Goal: Task Accomplishment & Management: Manage account settings

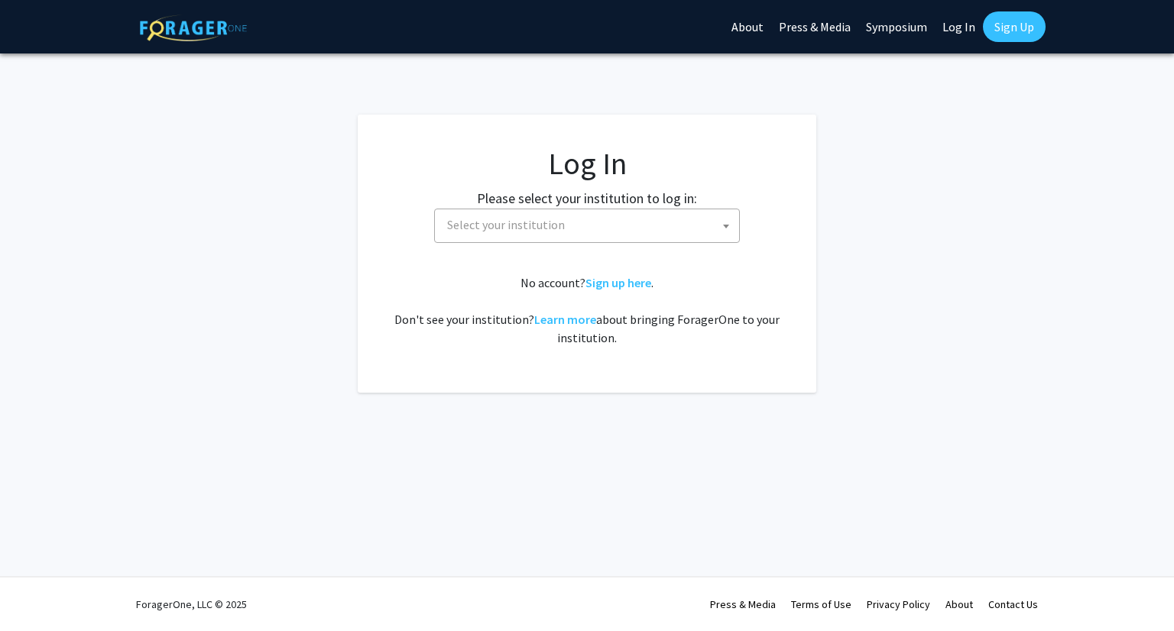
select select
click at [604, 282] on link "Sign up here" at bounding box center [618, 282] width 66 height 15
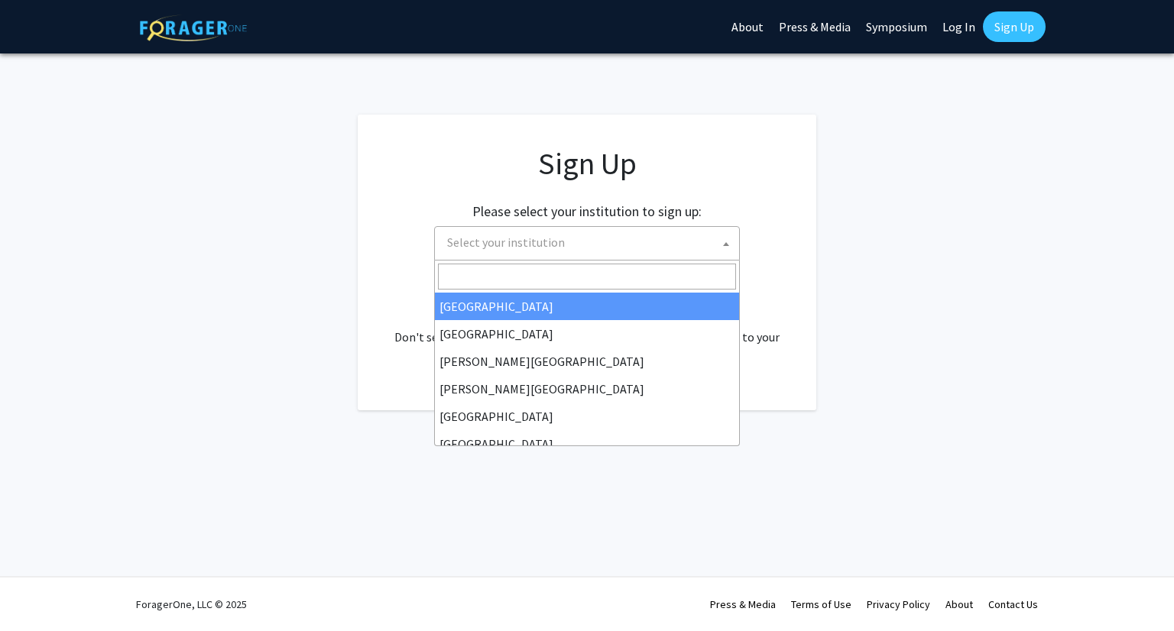
click at [567, 241] on span "Select your institution" at bounding box center [590, 242] width 298 height 31
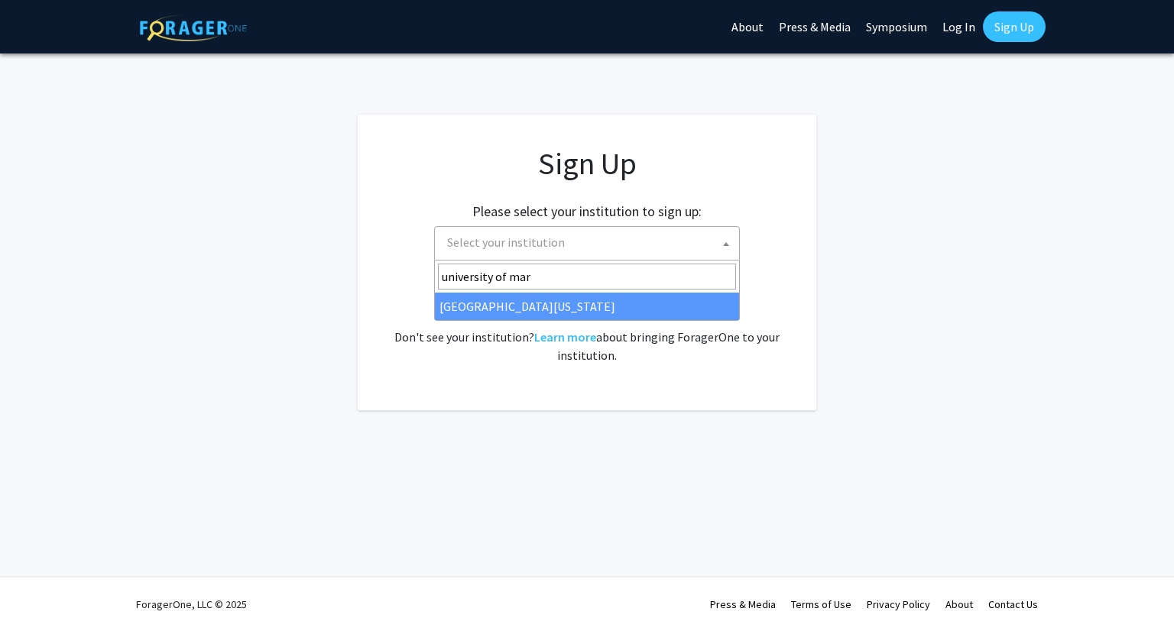
type input "university of mar"
select select "31"
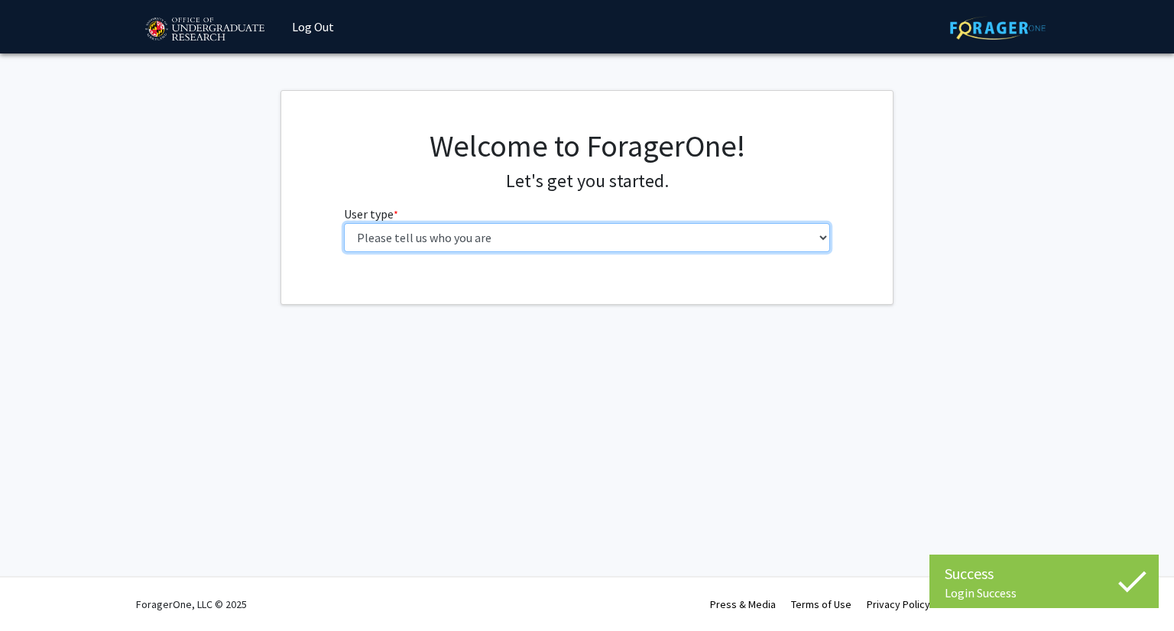
click at [445, 236] on select "Please tell us who you are Undergraduate Student Master's Student Doctoral Cand…" at bounding box center [587, 237] width 487 height 29
select select "1: undergrad"
click at [344, 223] on select "Please tell us who you are Undergraduate Student Master's Student Doctoral Cand…" at bounding box center [587, 237] width 487 height 29
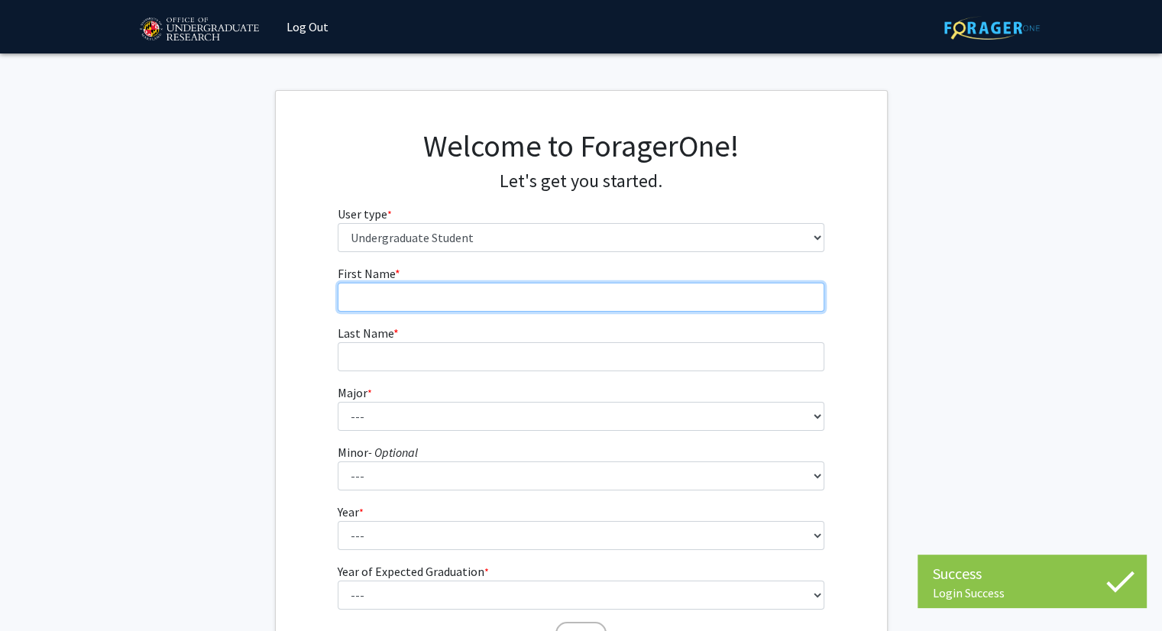
click at [508, 304] on input "First Name * required" at bounding box center [581, 297] width 487 height 29
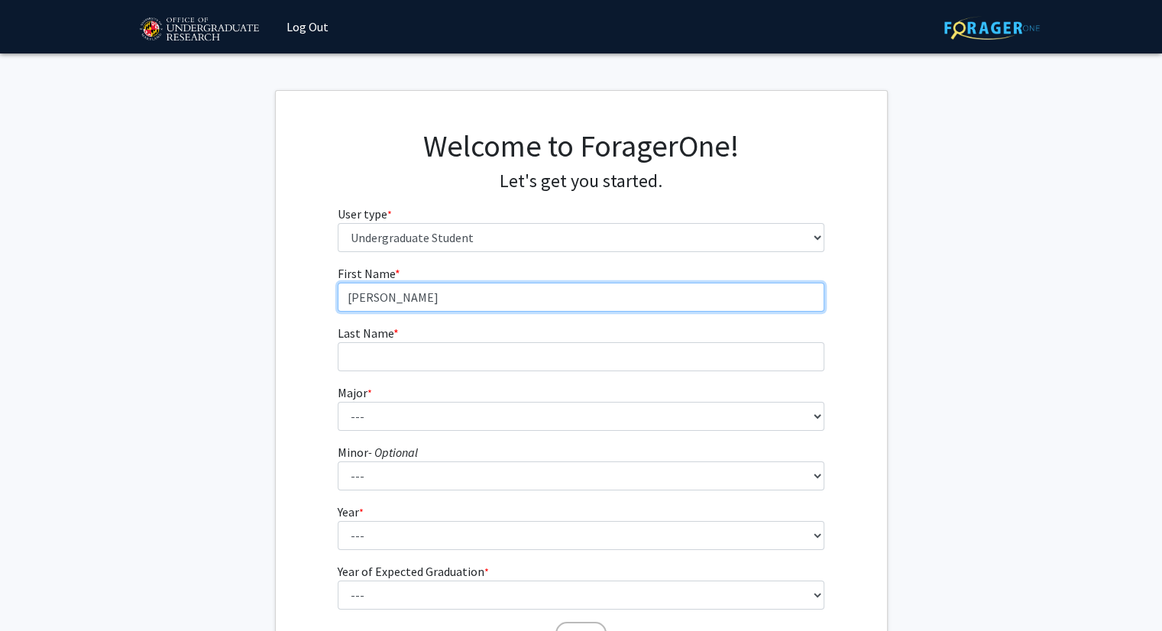
type input "[PERSON_NAME]"
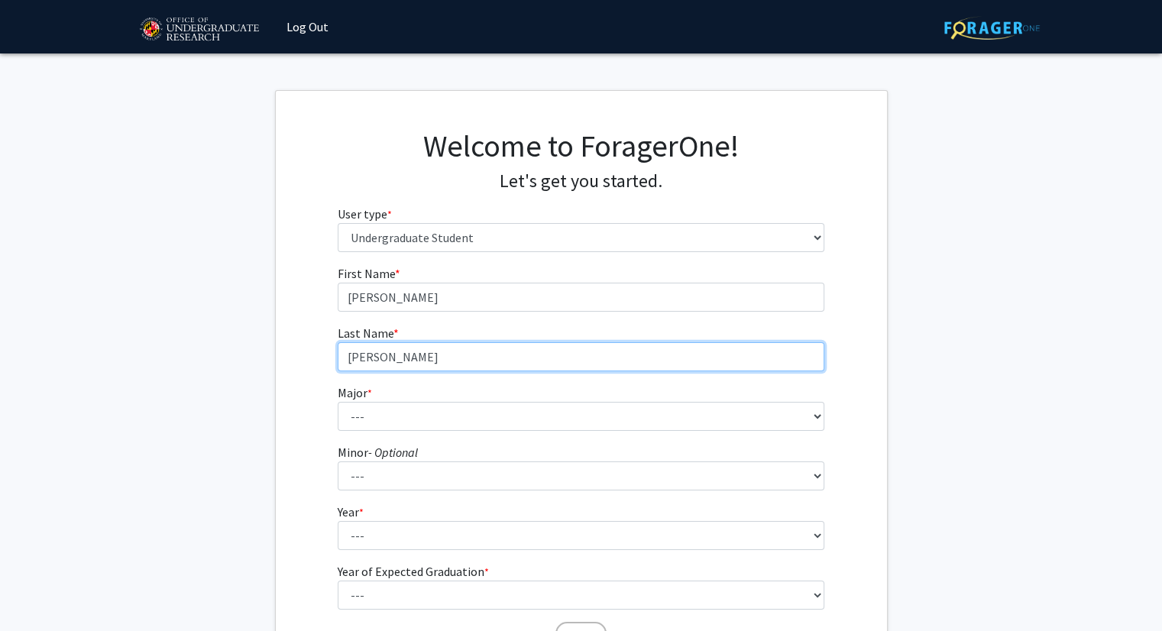
type input "[PERSON_NAME]"
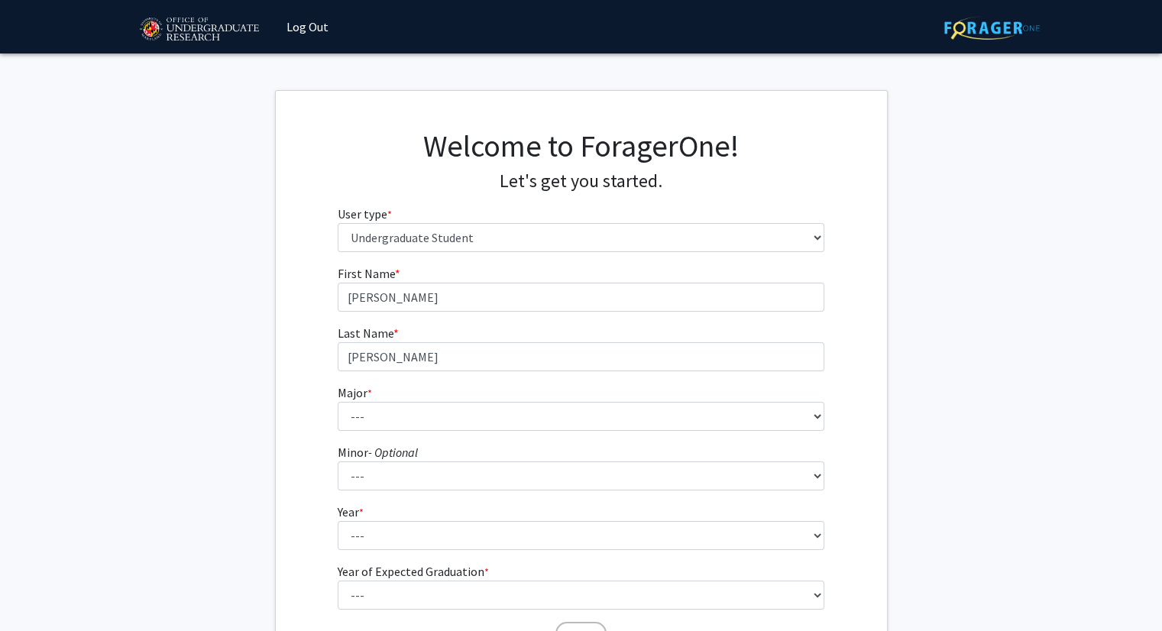
click at [438, 400] on fg-select "Major * required --- Accounting Aerospace Engineering African American and Afri…" at bounding box center [581, 407] width 487 height 47
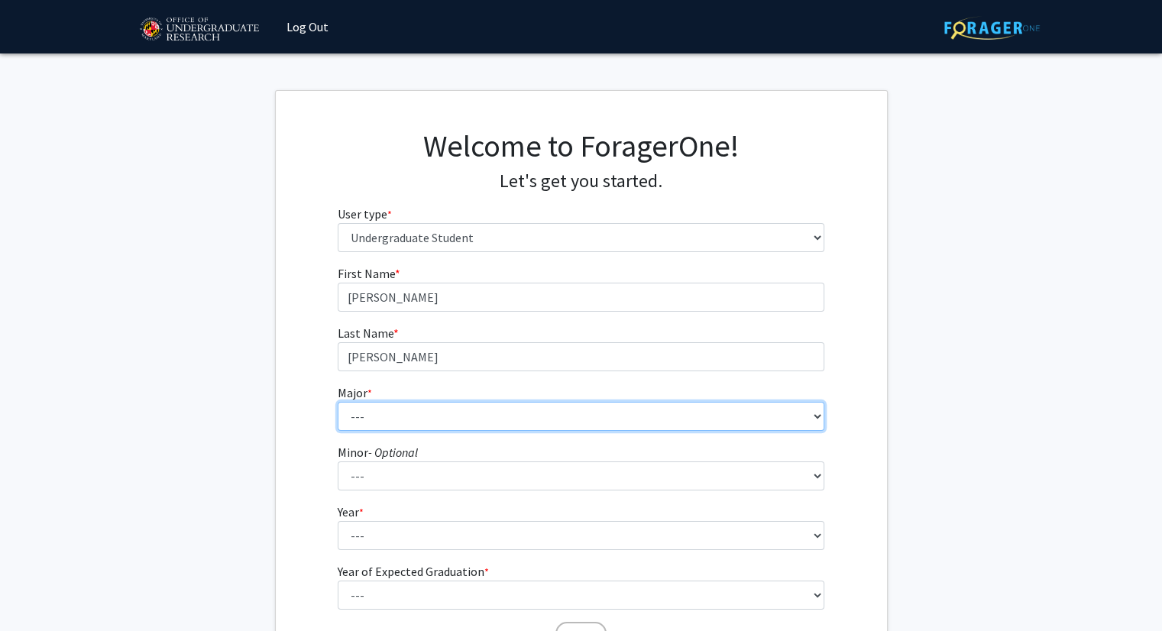
click at [427, 408] on select "--- Accounting Aerospace Engineering African American and Africana Studies Agri…" at bounding box center [581, 416] width 487 height 29
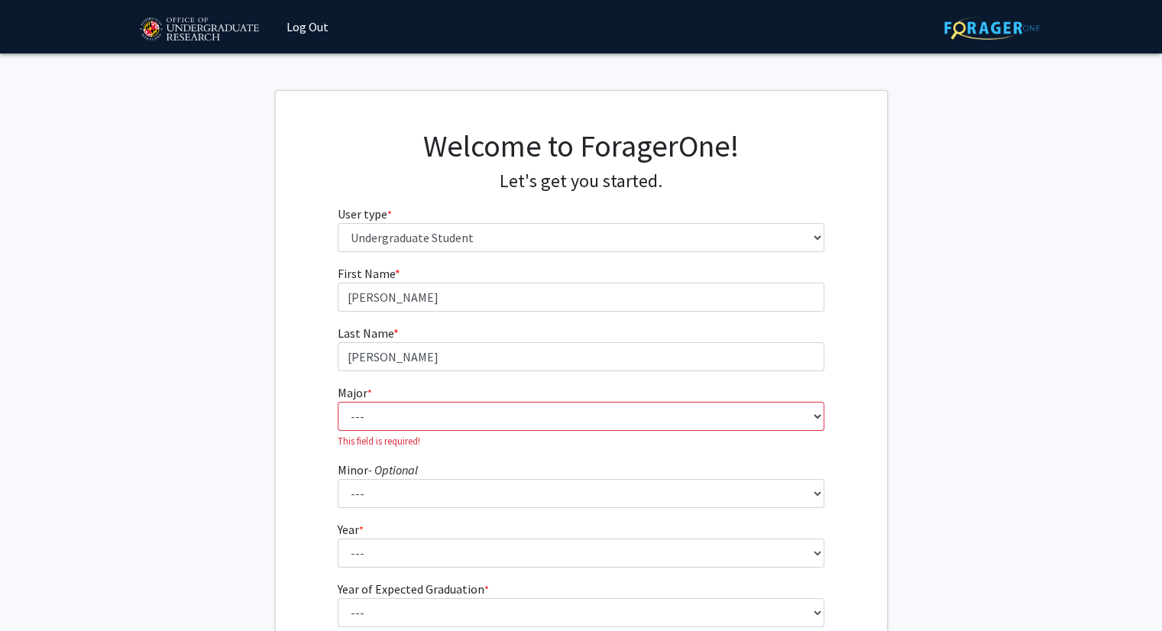
click at [297, 310] on div "First Name * required [PERSON_NAME] Last Name * required [PERSON_NAME] Major * …" at bounding box center [581, 467] width 611 height 406
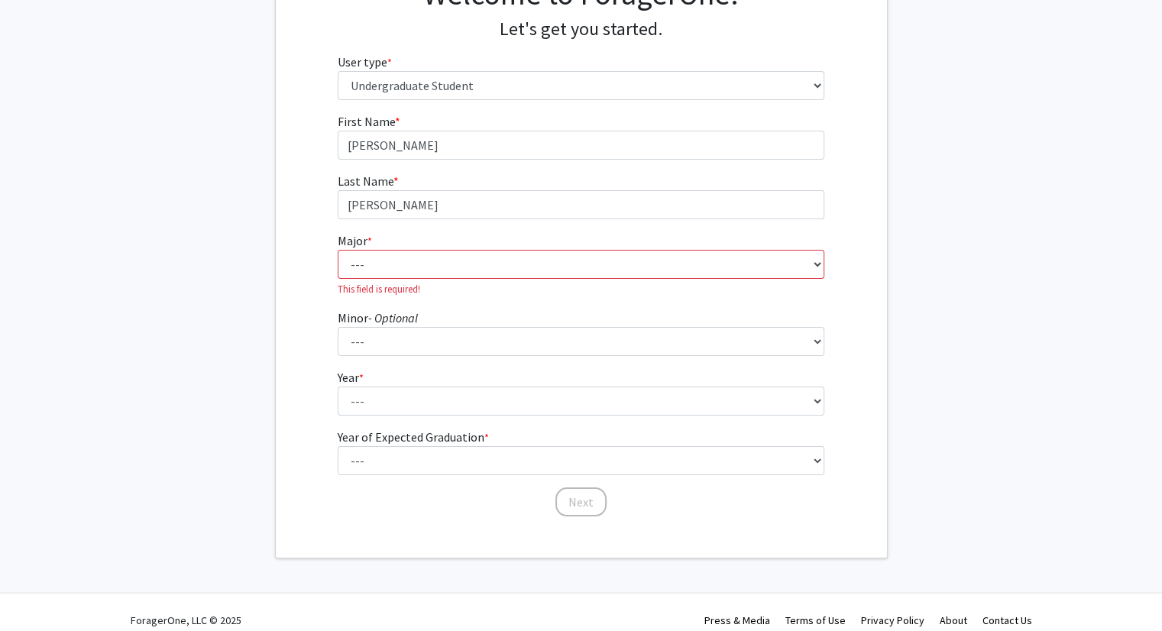
scroll to position [168, 0]
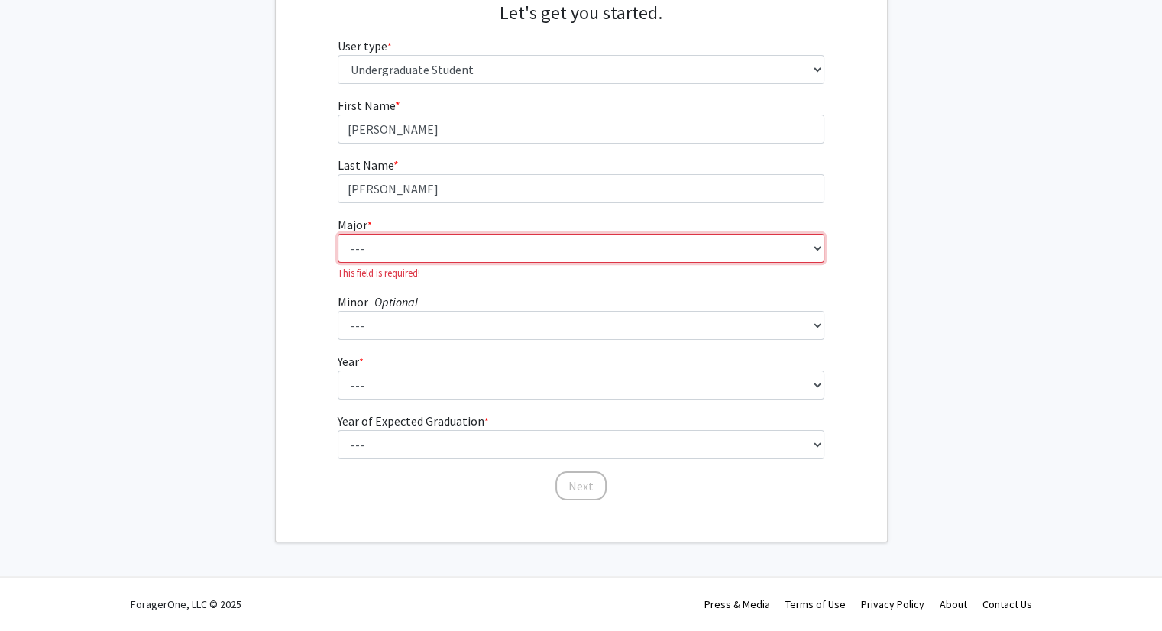
click at [382, 261] on select "--- Accounting Aerospace Engineering African American and Africana Studies Agri…" at bounding box center [581, 248] width 487 height 29
select select "14: 2315"
click at [338, 251] on select "--- Accounting Aerospace Engineering African American and Africana Studies Agri…" at bounding box center [581, 248] width 487 height 29
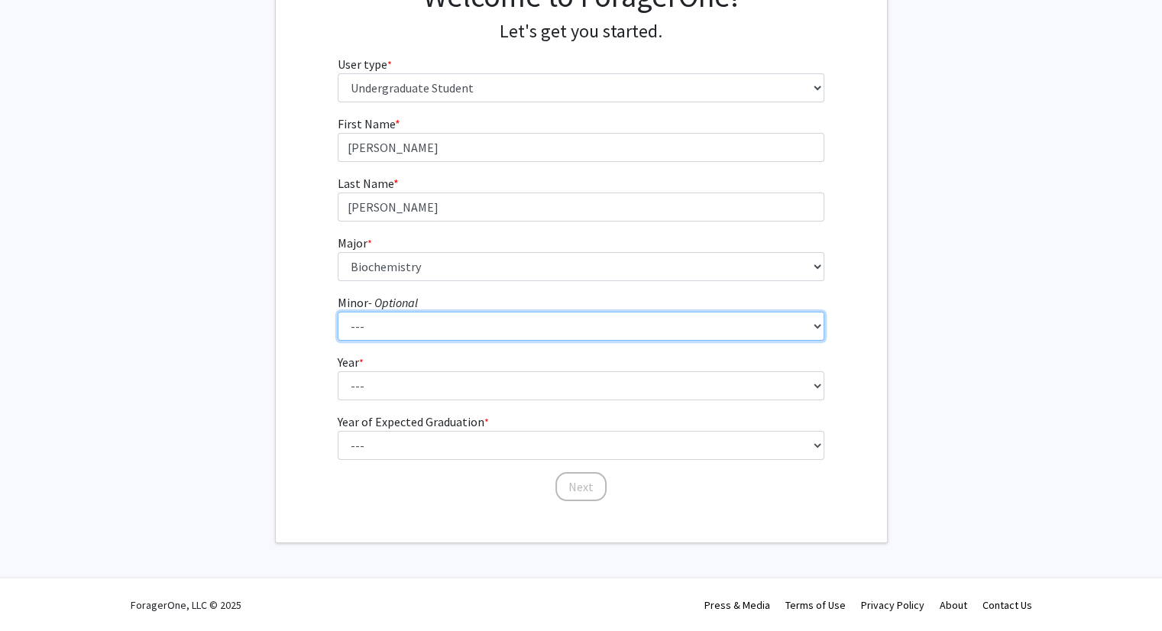
click at [401, 332] on select "--- Actuarial Mathematics Advanced Cybersecurity Experience for Students Africa…" at bounding box center [581, 326] width 487 height 29
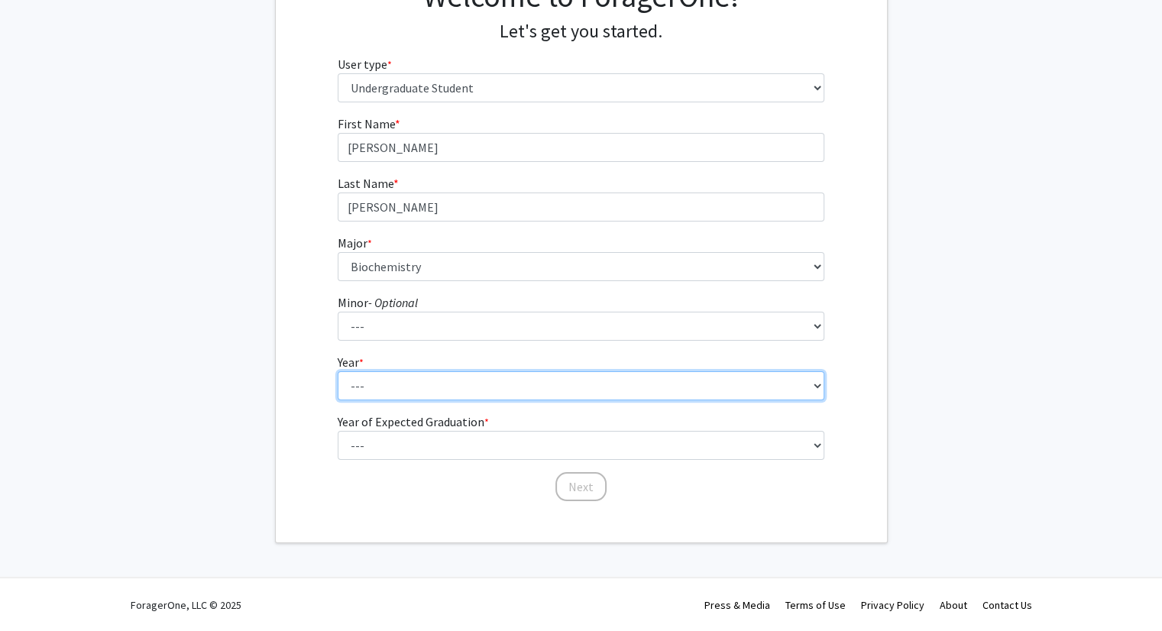
click at [392, 380] on select "--- First-year Sophomore Junior Senior Postbaccalaureate Certificate" at bounding box center [581, 385] width 487 height 29
select select "1: first-year"
click at [338, 371] on select "--- First-year Sophomore Junior Senior Postbaccalaureate Certificate" at bounding box center [581, 385] width 487 height 29
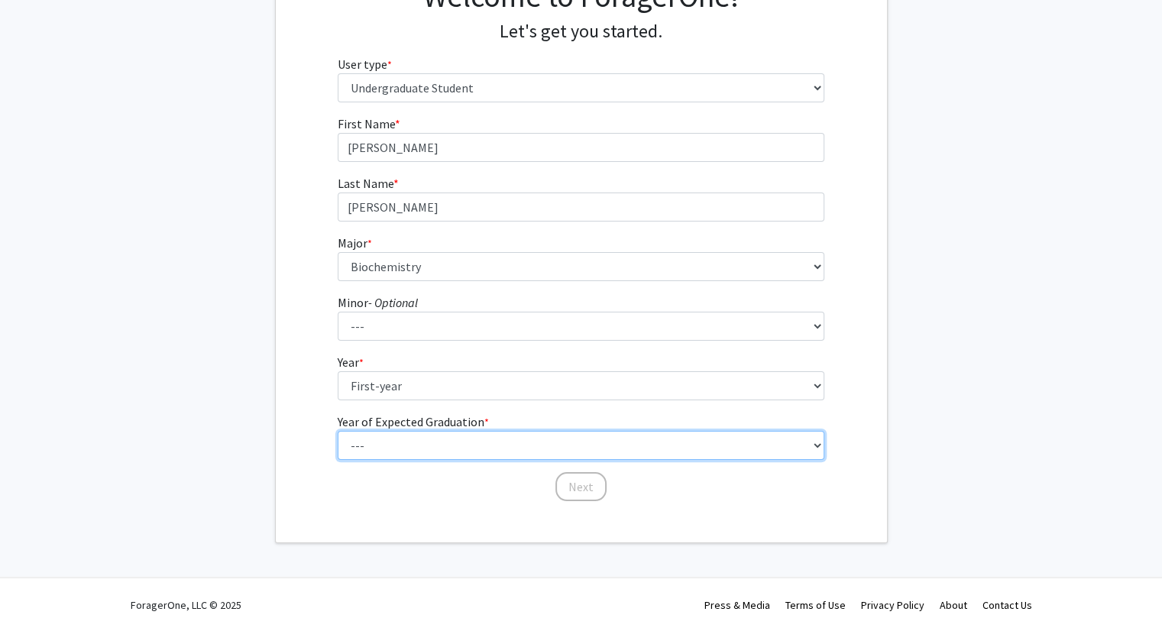
click at [385, 435] on select "--- 2025 2026 2027 2028 2029 2030 2031 2032 2033 2034" at bounding box center [581, 445] width 487 height 29
select select "5: 2029"
click at [338, 431] on select "--- 2025 2026 2027 2028 2029 2030 2031 2032 2033 2034" at bounding box center [581, 445] width 487 height 29
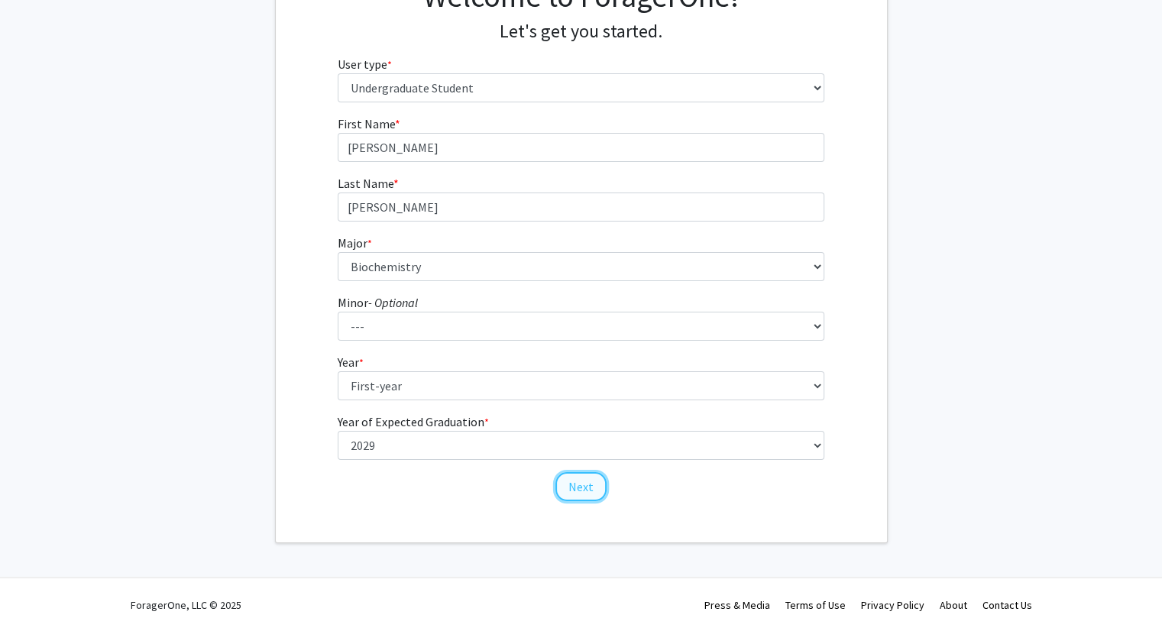
click at [581, 475] on button "Next" at bounding box center [581, 486] width 51 height 29
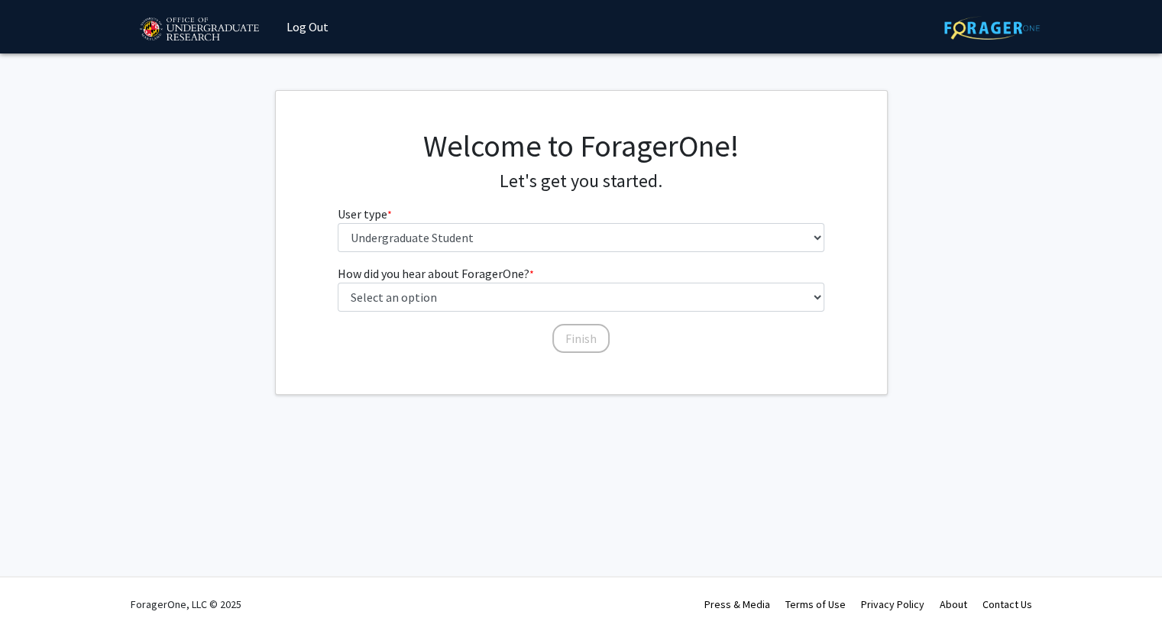
scroll to position [0, 0]
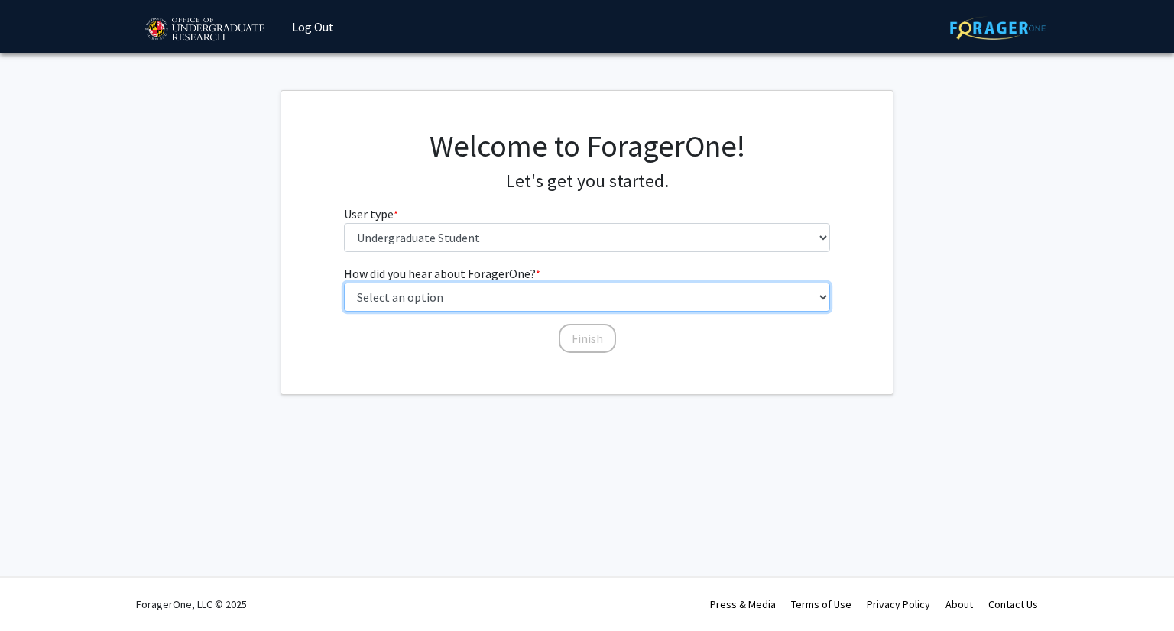
click at [566, 298] on select "Select an option Peer/student recommendation Faculty/staff recommendation Unive…" at bounding box center [587, 297] width 487 height 29
select select "2: faculty_recommendation"
click at [344, 283] on select "Select an option Peer/student recommendation Faculty/staff recommendation Unive…" at bounding box center [587, 297] width 487 height 29
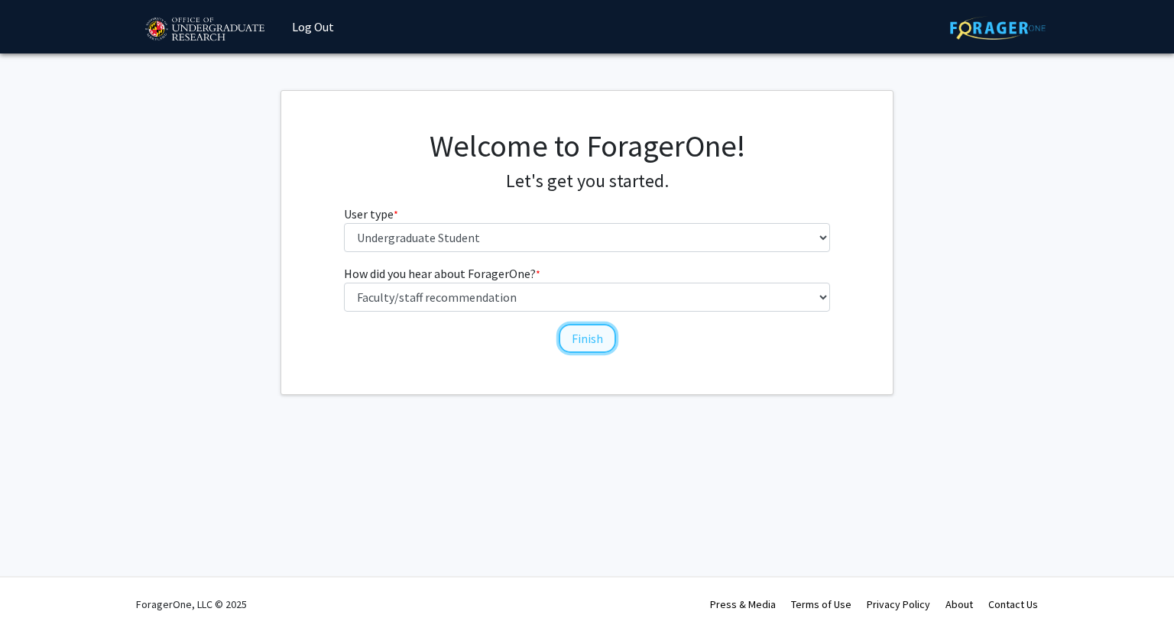
click at [578, 334] on button "Finish" at bounding box center [587, 338] width 57 height 29
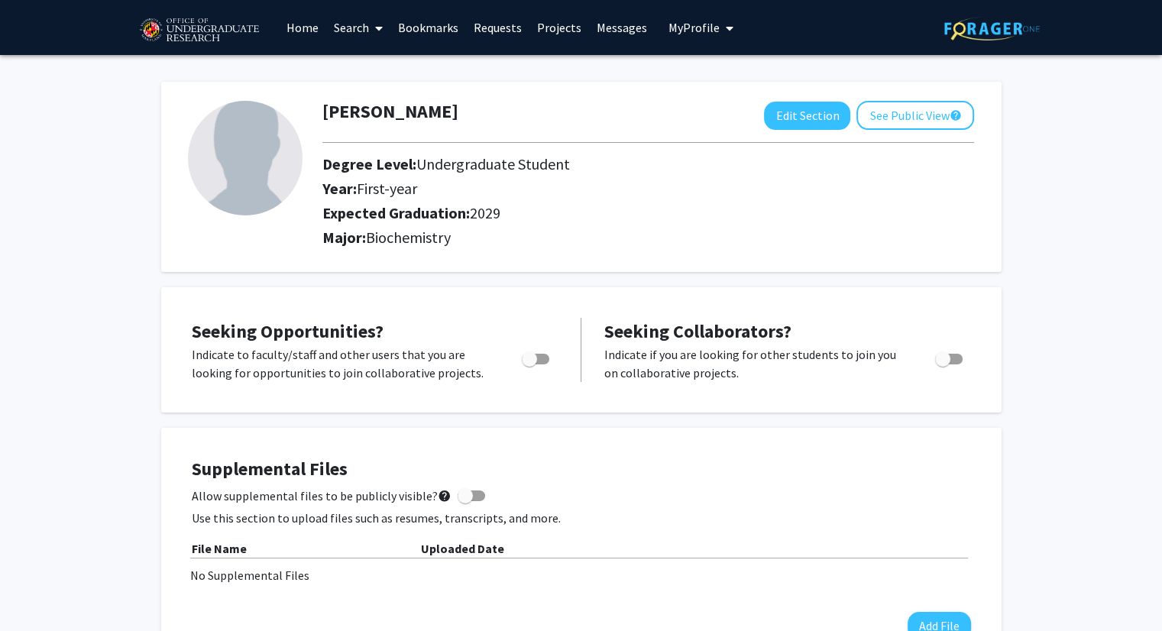
click at [367, 20] on link "Search" at bounding box center [358, 27] width 64 height 53
click at [364, 97] on span "Students" at bounding box center [372, 101] width 93 height 31
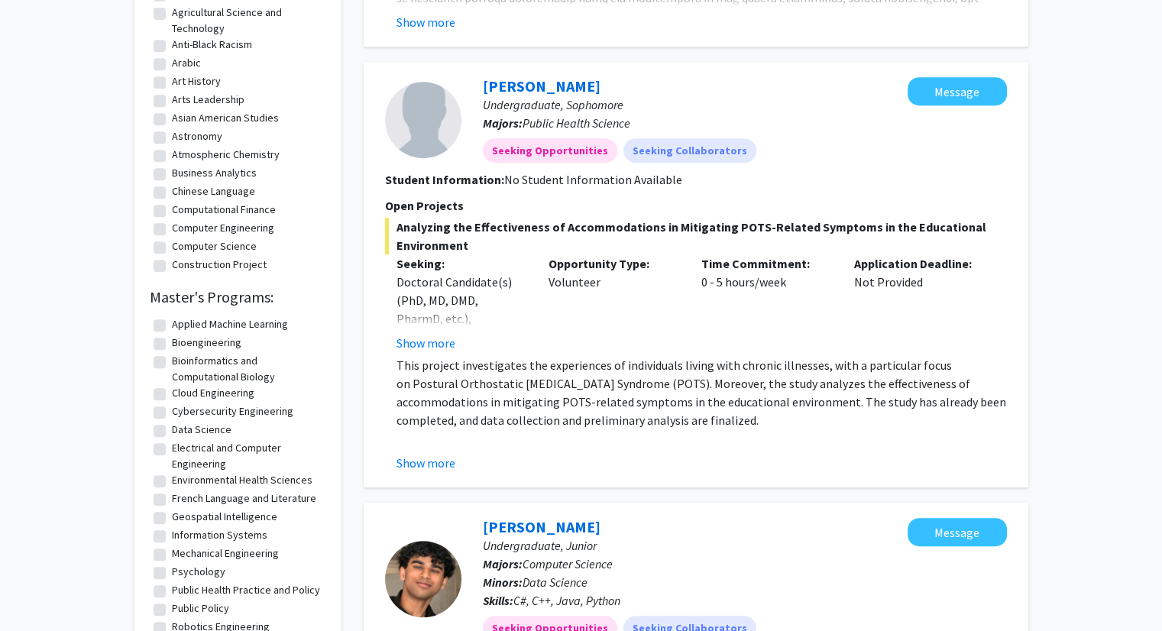
scroll to position [687, 0]
click at [429, 465] on button "Show more" at bounding box center [426, 464] width 59 height 18
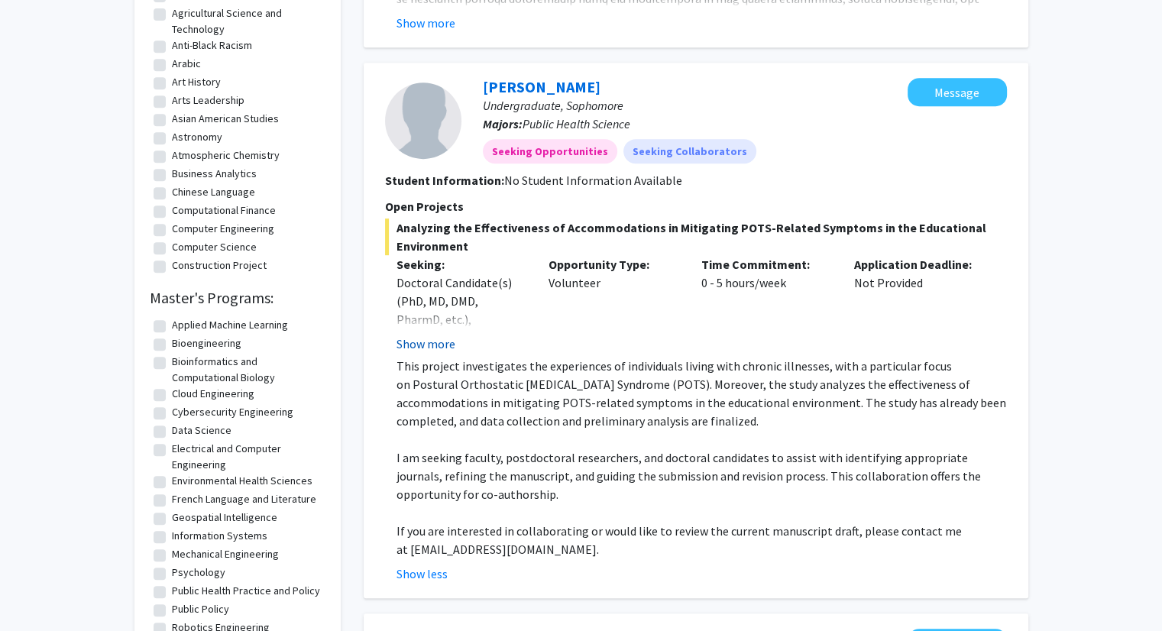
click at [440, 347] on button "Show more" at bounding box center [426, 344] width 59 height 18
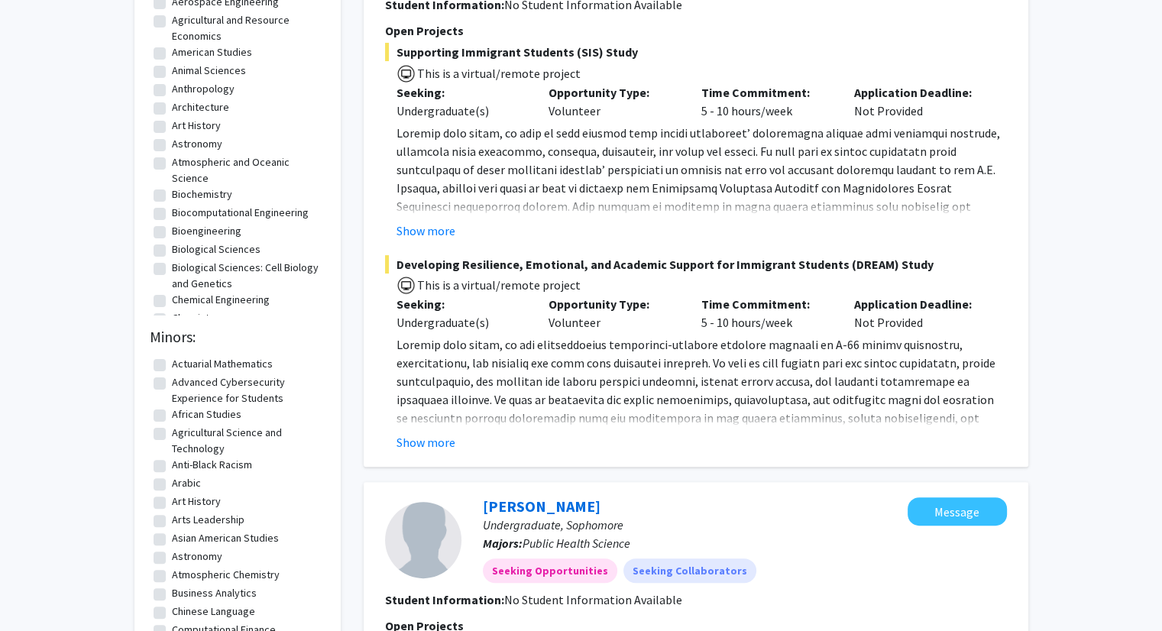
scroll to position [265, 0]
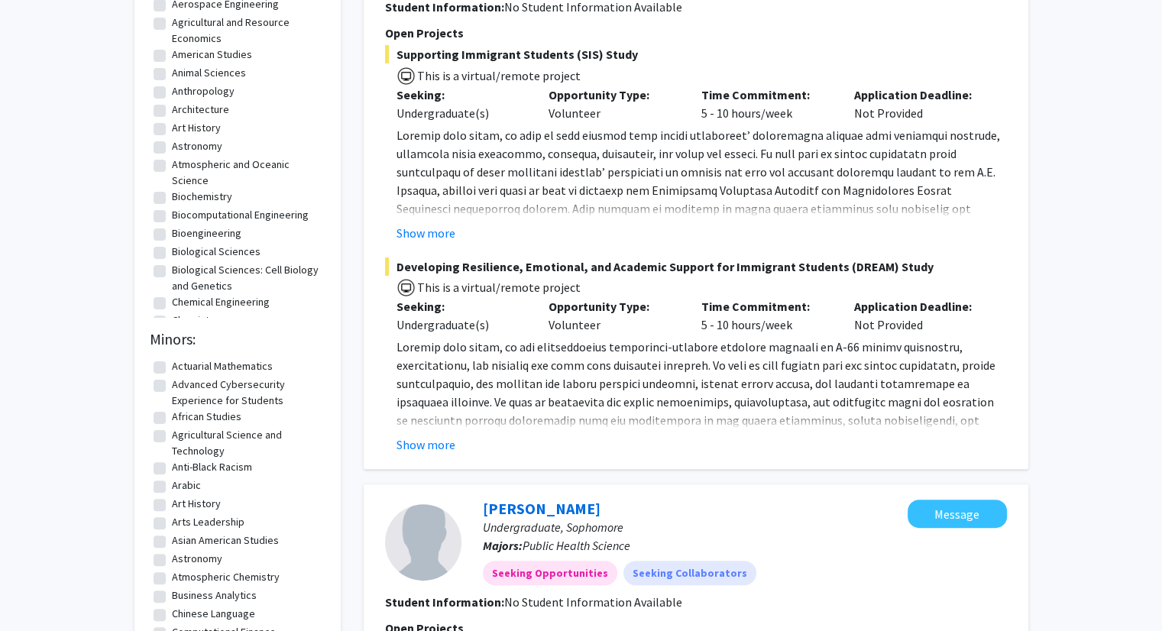
click at [172, 194] on label "Biochemistry" at bounding box center [202, 197] width 60 height 16
click at [172, 194] on input "Biochemistry" at bounding box center [177, 194] width 10 height 10
checkbox input "true"
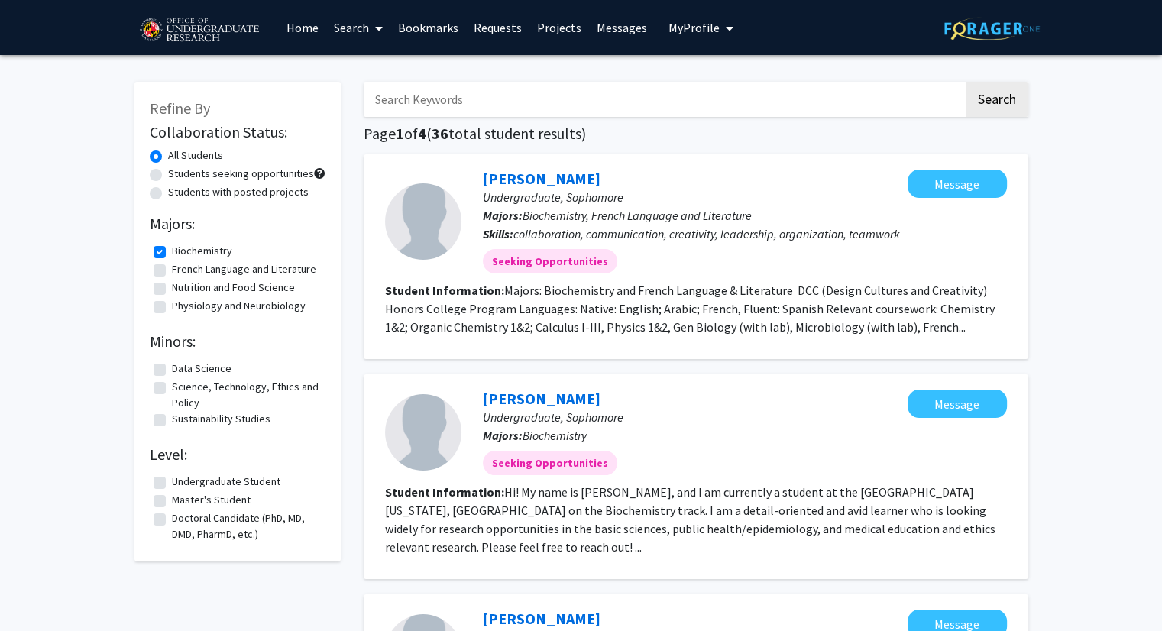
click at [172, 248] on label "Biochemistry" at bounding box center [202, 251] width 60 height 16
click at [172, 248] on input "Biochemistry" at bounding box center [177, 248] width 10 height 10
checkbox input "false"
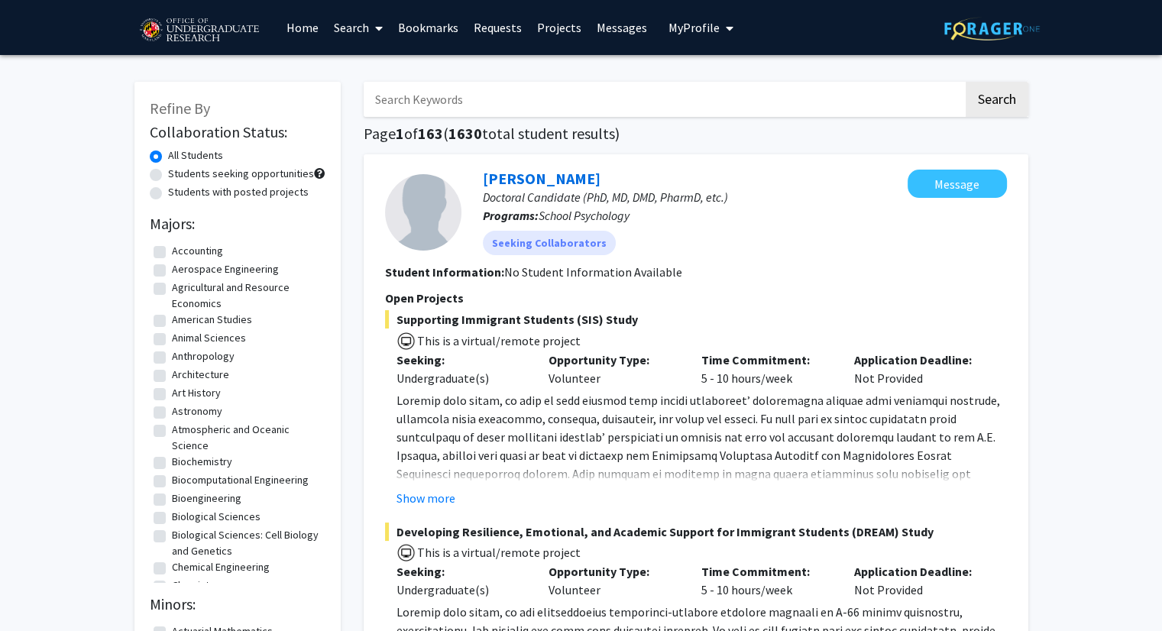
click at [687, 22] on span "My Profile" at bounding box center [694, 27] width 51 height 15
click at [723, 96] on span "View Profile" at bounding box center [764, 87] width 92 height 17
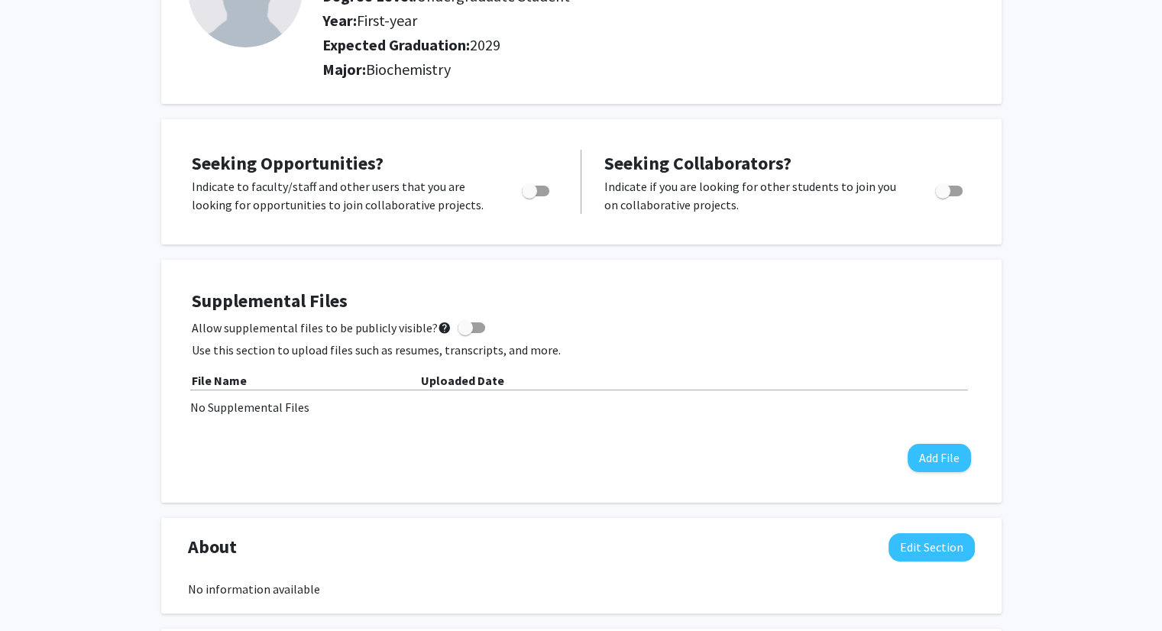
scroll to position [170, 0]
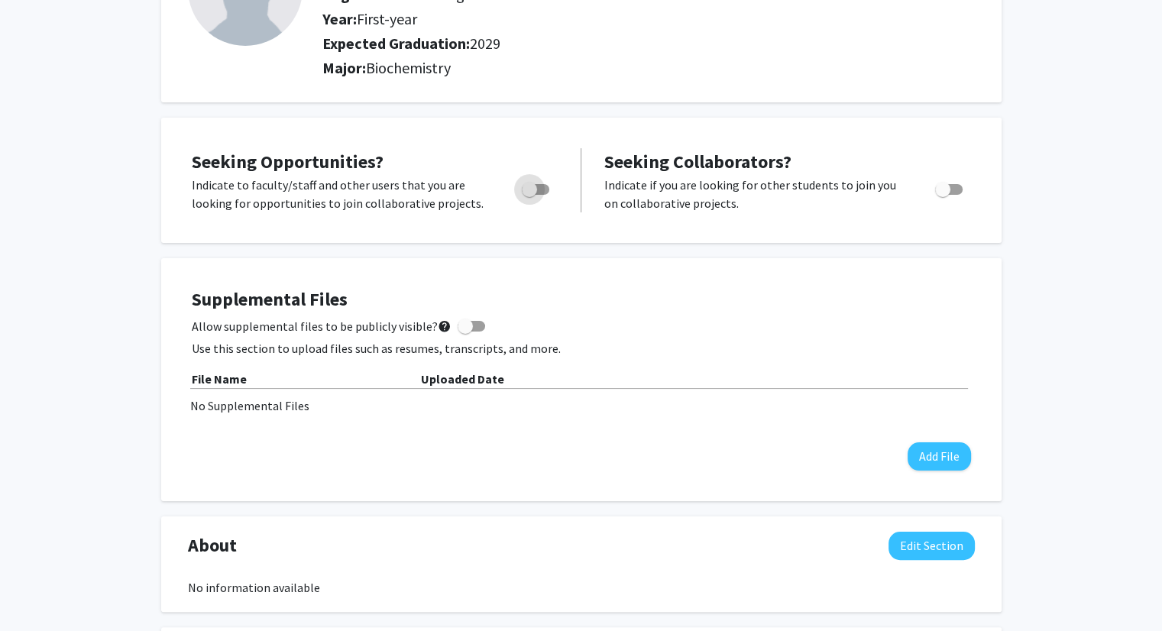
click at [536, 184] on span "Toggle" at bounding box center [529, 189] width 15 height 15
click at [530, 195] on input "Are you actively seeking opportunities?" at bounding box center [529, 195] width 1 height 1
checkbox input "true"
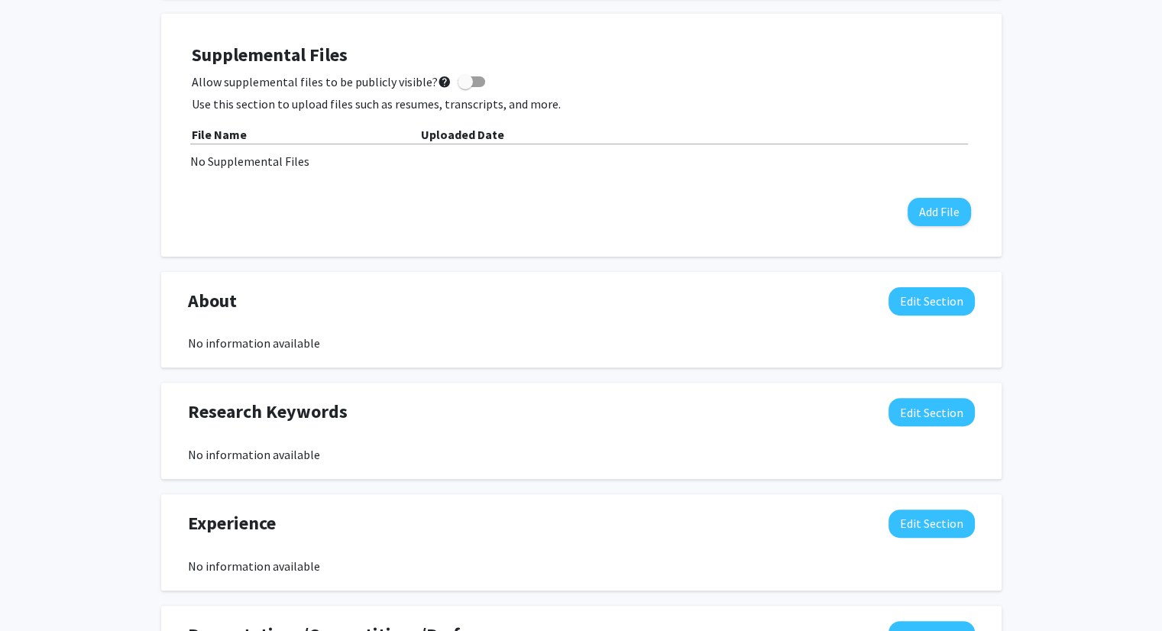
scroll to position [802, 0]
